Goal: Task Accomplishment & Management: Use online tool/utility

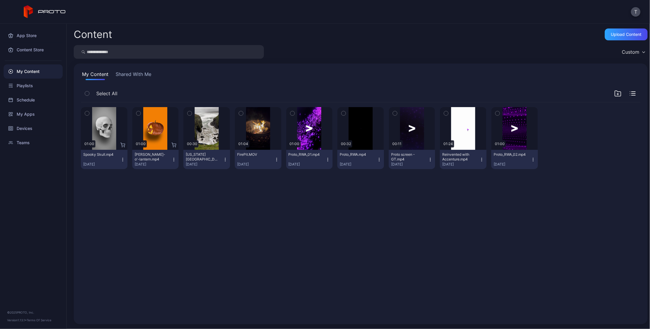
click at [140, 72] on button "Shared With Me" at bounding box center [133, 76] width 38 height 10
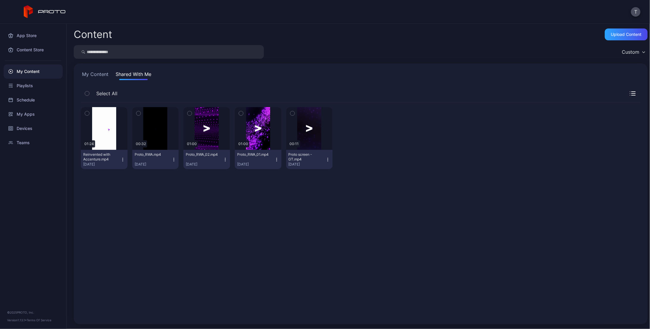
click at [96, 75] on button "My Content" at bounding box center [95, 76] width 29 height 10
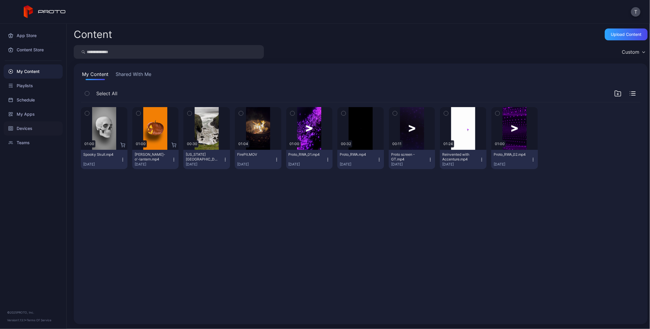
click at [22, 127] on div "Devices" at bounding box center [33, 128] width 59 height 14
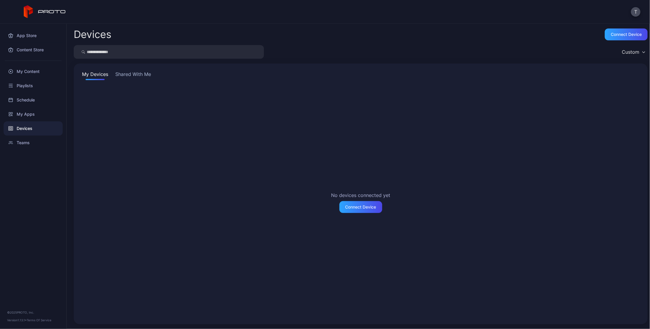
click at [141, 75] on button "Shared With Me" at bounding box center [133, 76] width 38 height 10
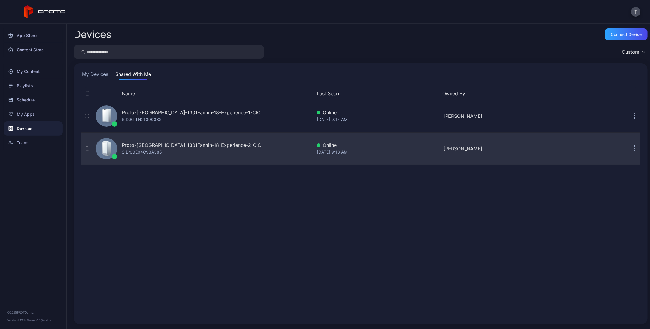
click at [177, 144] on div "Proto-[GEOGRAPHIC_DATA]-1301Fannin-18-Experience-2-CIC" at bounding box center [191, 145] width 139 height 7
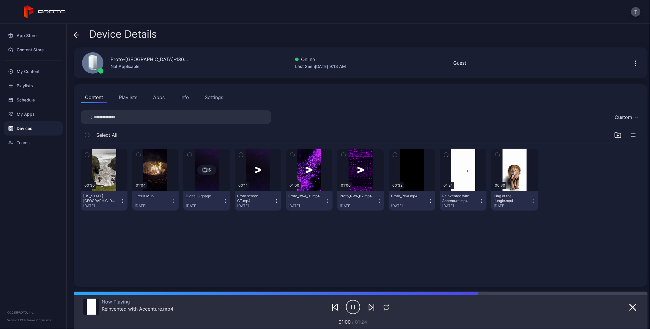
click at [128, 96] on button "Playlists" at bounding box center [128, 97] width 27 height 12
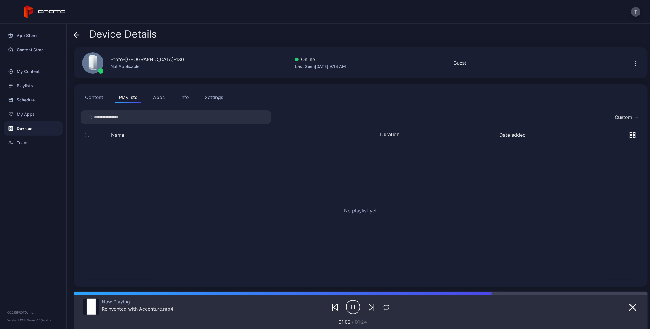
click at [96, 97] on button "Content" at bounding box center [94, 97] width 26 height 12
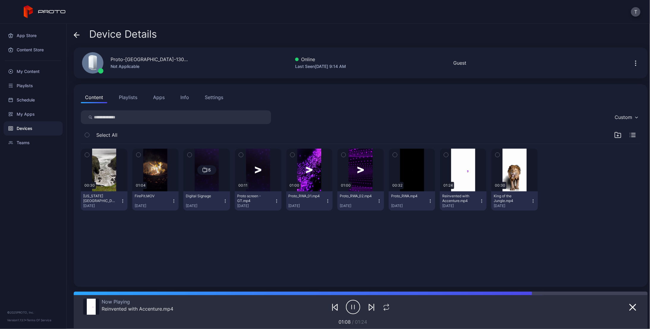
click at [132, 97] on button "Playlists" at bounding box center [128, 97] width 27 height 12
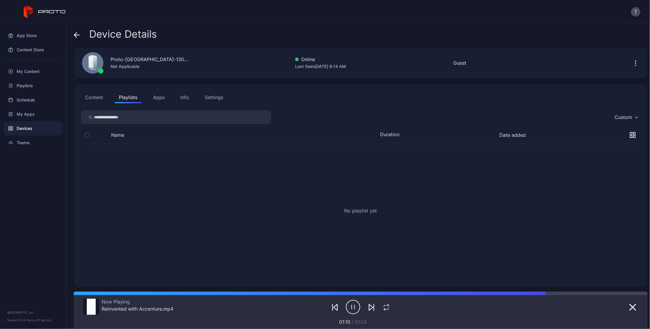
click at [94, 97] on button "Content" at bounding box center [94, 97] width 26 height 12
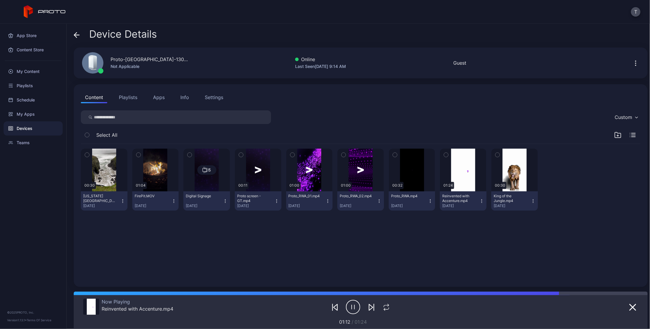
click at [77, 32] on icon at bounding box center [77, 35] width 6 height 6
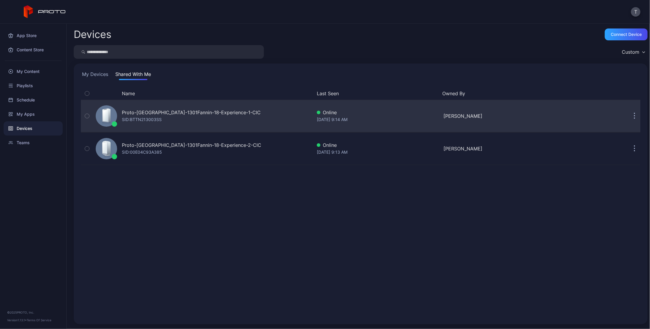
click at [141, 114] on div "Proto-[GEOGRAPHIC_DATA]-1301Fannin-18-Experience-1-CIC" at bounding box center [191, 112] width 139 height 7
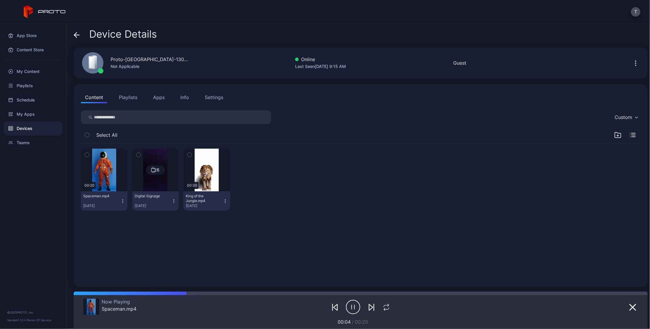
click at [77, 36] on icon at bounding box center [77, 35] width 6 height 6
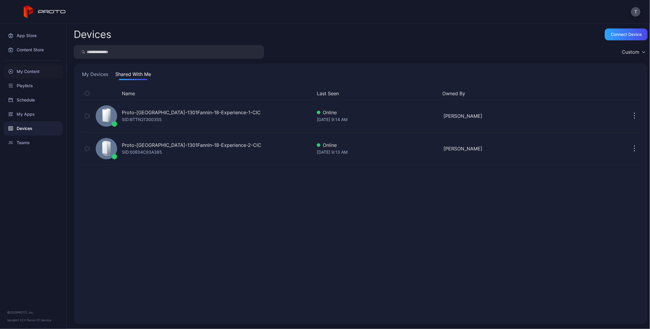
click at [24, 72] on div "My Content" at bounding box center [33, 71] width 59 height 14
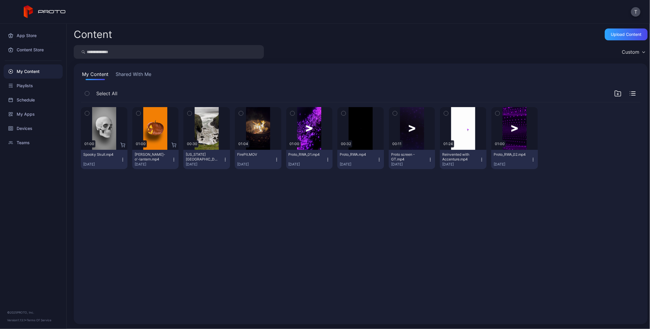
click at [124, 159] on icon "button" at bounding box center [122, 159] width 5 height 5
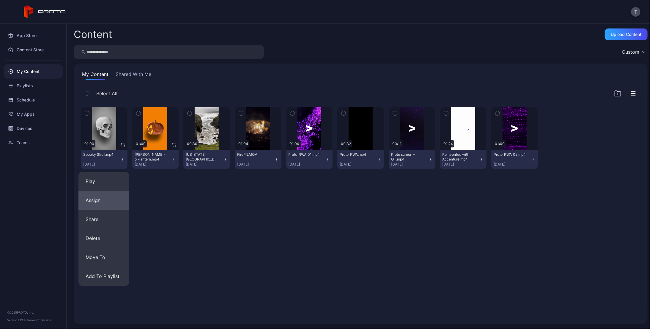
click at [99, 203] on button "Assign" at bounding box center [103, 200] width 50 height 19
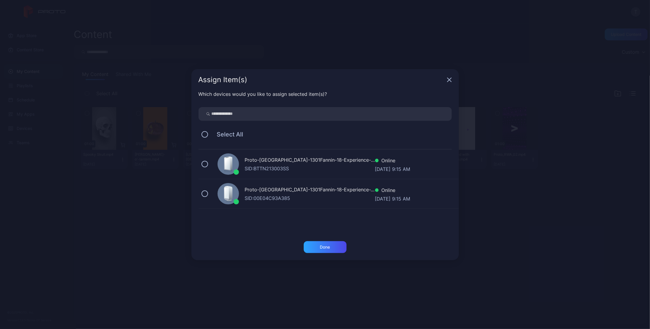
click at [451, 79] on icon "button" at bounding box center [449, 80] width 5 height 5
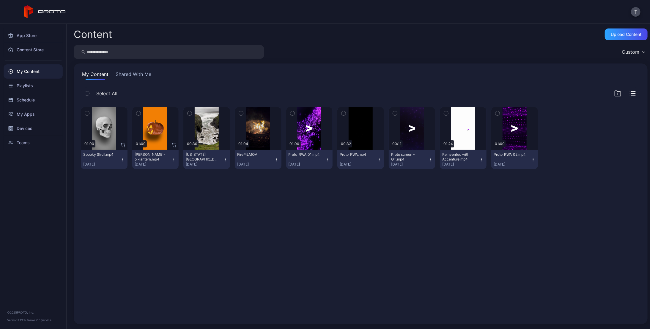
click at [88, 112] on icon "button" at bounding box center [87, 113] width 4 height 7
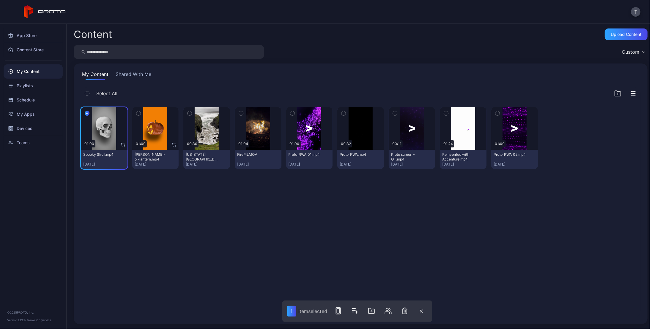
click at [139, 111] on icon "button" at bounding box center [138, 113] width 4 height 7
click at [341, 311] on icon "button" at bounding box center [339, 311] width 7 height 7
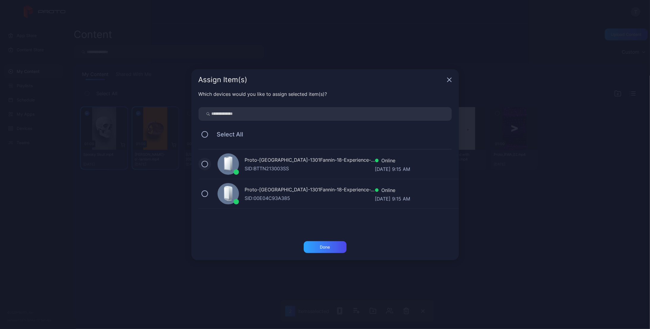
click at [203, 162] on button at bounding box center [204, 164] width 7 height 7
click at [328, 244] on div "Done" at bounding box center [325, 247] width 43 height 12
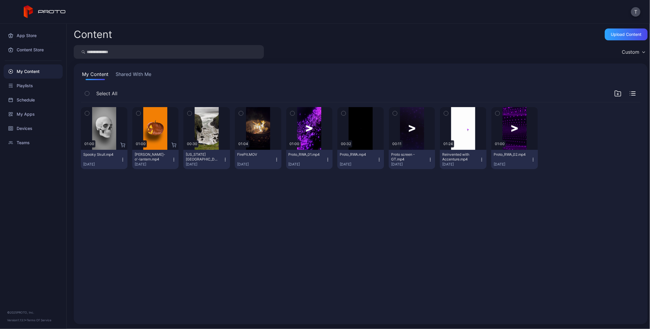
click at [210, 242] on div "Preview 01:00 Spooky Skull.mp4 [DATE] Preview 01:00 Jack-o'-lantern.mp4 [DATE] …" at bounding box center [360, 210] width 569 height 225
click at [25, 127] on div "Devices" at bounding box center [33, 128] width 59 height 14
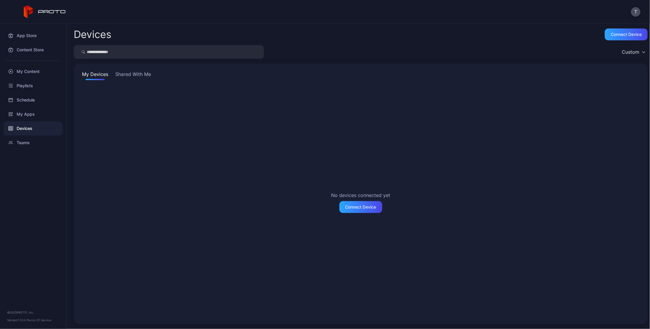
click at [129, 72] on button "Shared With Me" at bounding box center [133, 76] width 38 height 10
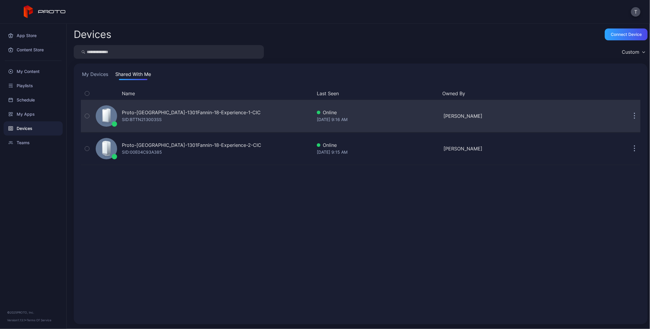
click at [156, 114] on div "Proto-[GEOGRAPHIC_DATA]-1301Fannin-18-Experience-1-CIC" at bounding box center [191, 112] width 139 height 7
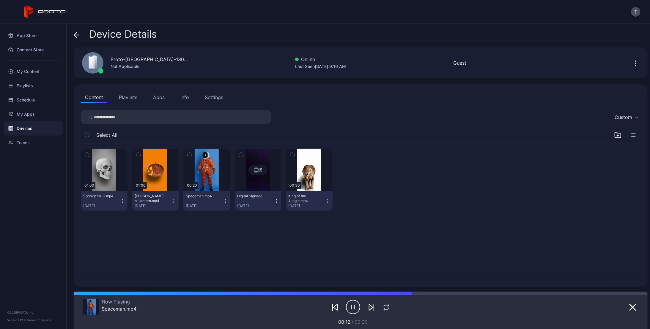
click at [75, 35] on icon at bounding box center [75, 34] width 2 height 5
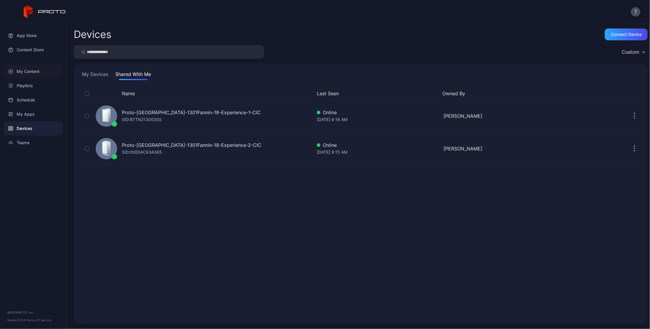
click at [29, 71] on div "My Content" at bounding box center [33, 71] width 59 height 14
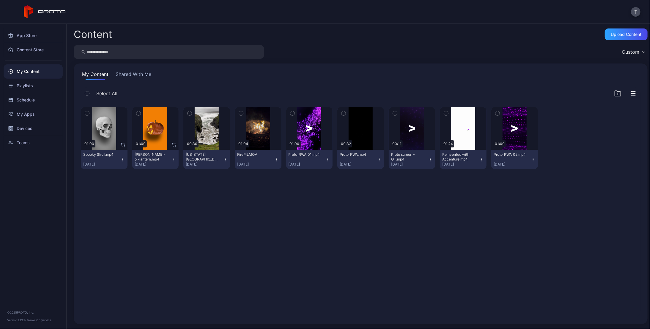
click at [219, 212] on div "Preview 01:00 Spooky Skull.mp4 [DATE] Preview 01:00 Jack-o'-lantern.mp4 [DATE] …" at bounding box center [360, 210] width 569 height 225
drag, startPoint x: 562, startPoint y: 69, endPoint x: 563, endPoint y: 73, distance: 4.6
